Goal: Task Accomplishment & Management: Manage account settings

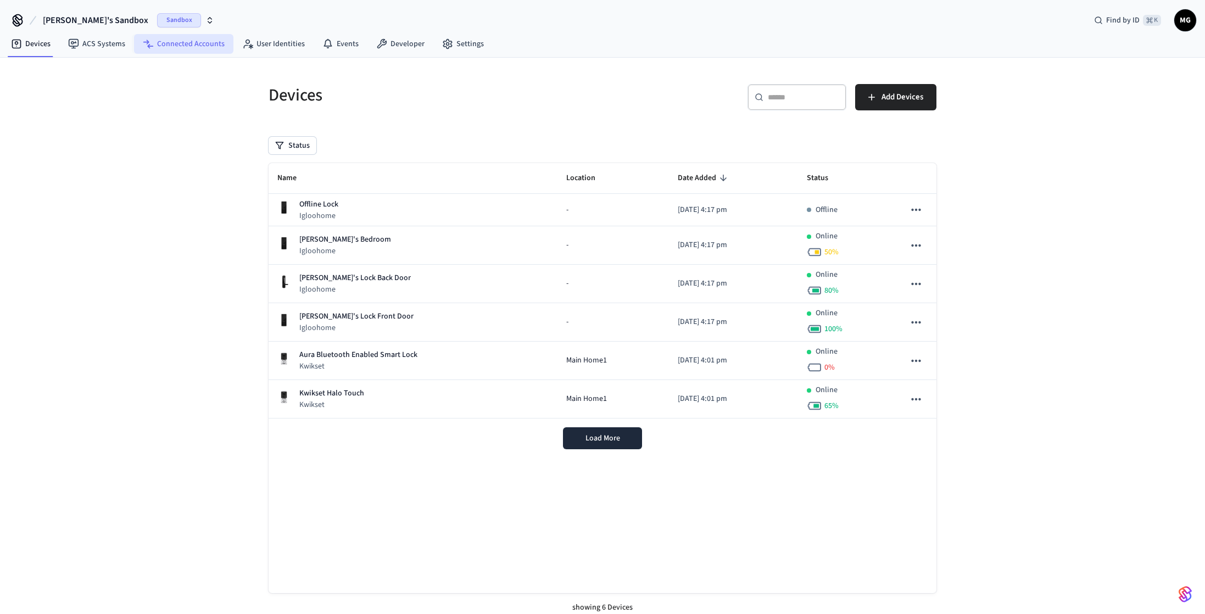
click at [166, 47] on link "Connected Accounts" at bounding box center [183, 44] width 99 height 20
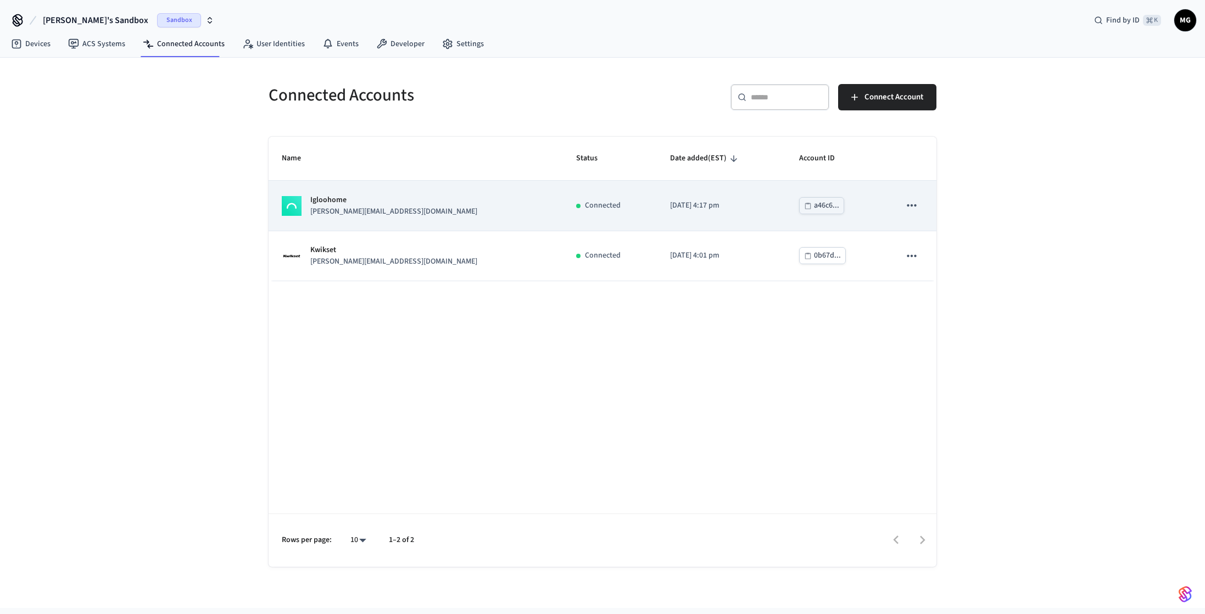
click at [911, 208] on icon "sticky table" at bounding box center [912, 205] width 14 height 14
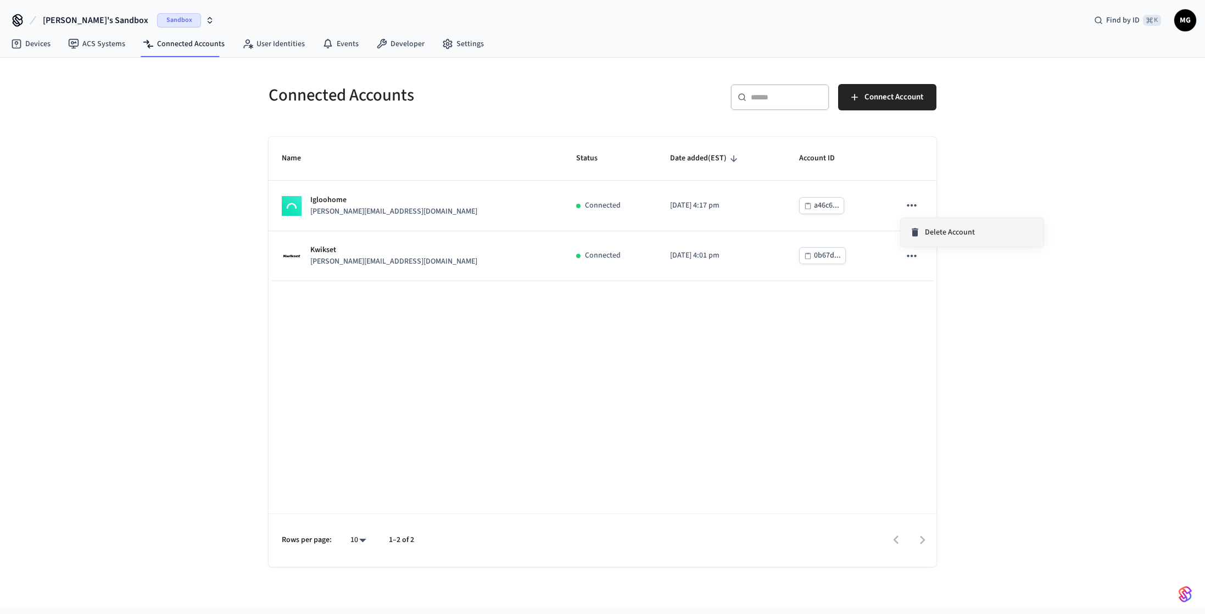
click at [928, 232] on span "Delete Account" at bounding box center [950, 232] width 50 height 11
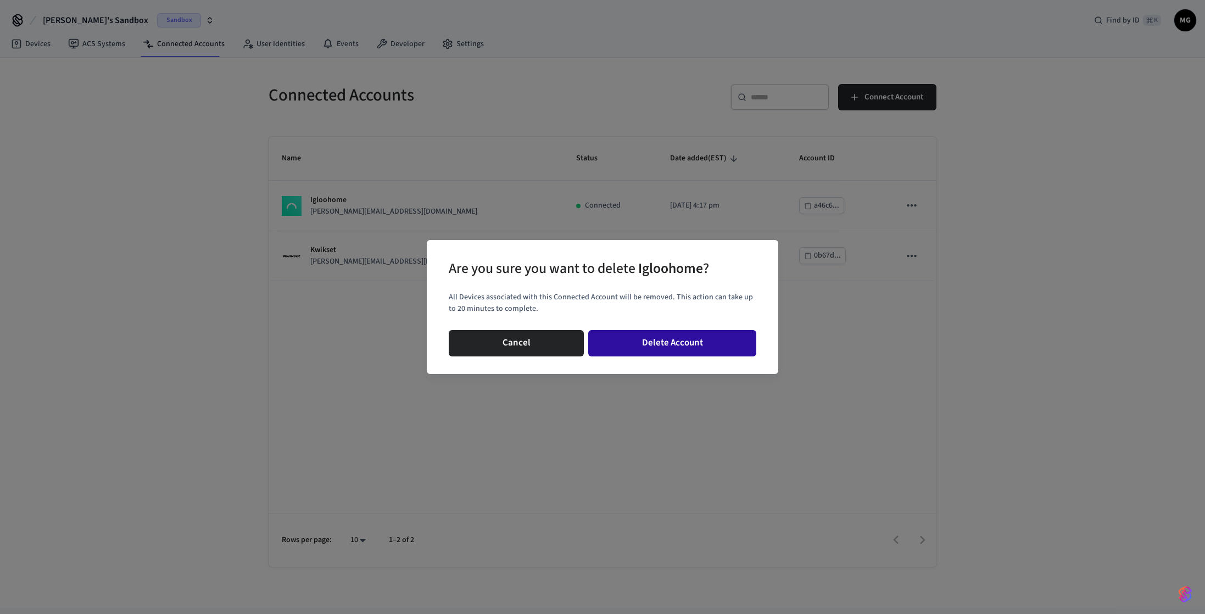
click at [666, 347] on button "Delete Account" at bounding box center [672, 343] width 168 height 26
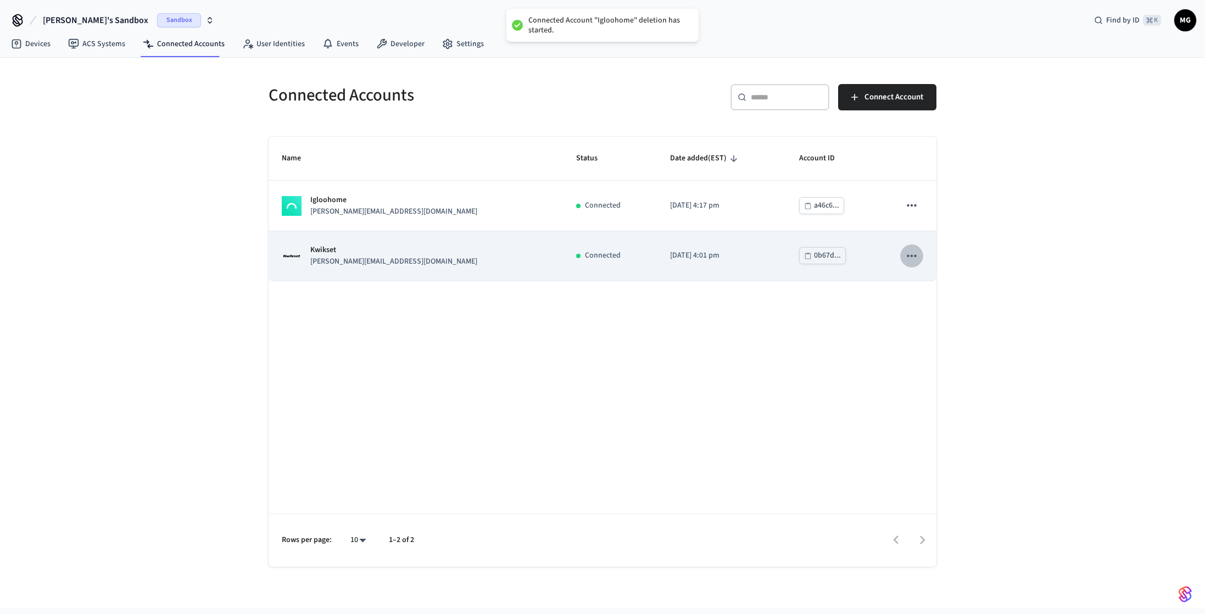
click at [908, 256] on icon "sticky table" at bounding box center [911, 255] width 9 height 2
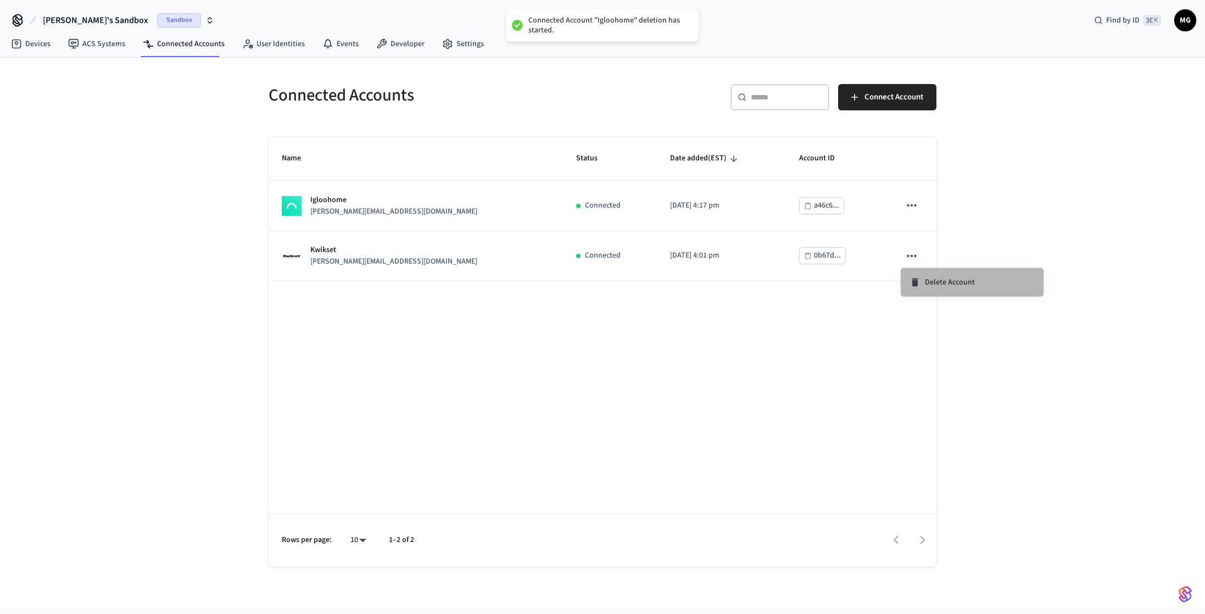
click at [935, 279] on span "Delete Account" at bounding box center [950, 282] width 50 height 11
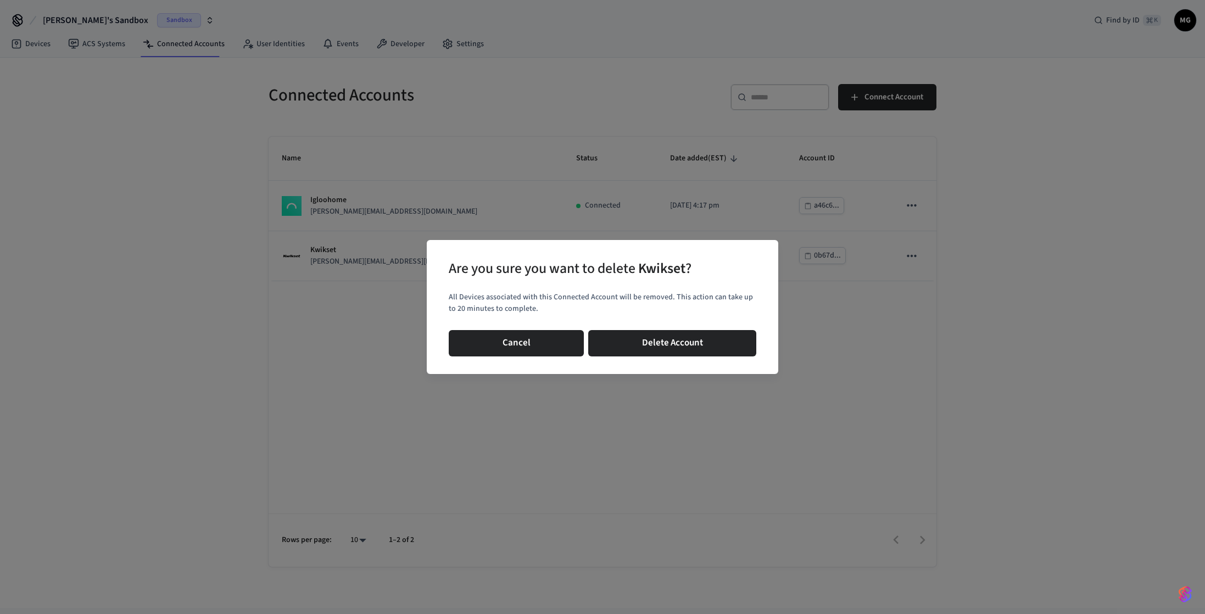
click at [1028, 204] on div "Are you sure you want to delete Kwikset ? All Devices associated with this Conn…" at bounding box center [602, 307] width 1205 height 614
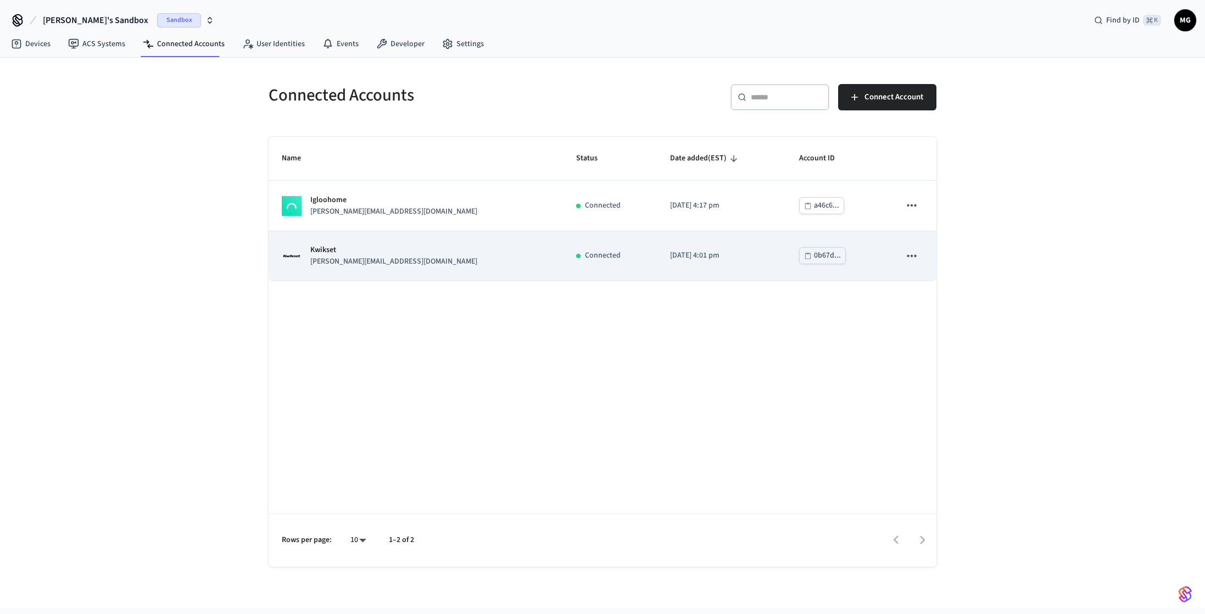
click at [912, 255] on icon "sticky table" at bounding box center [911, 255] width 9 height 2
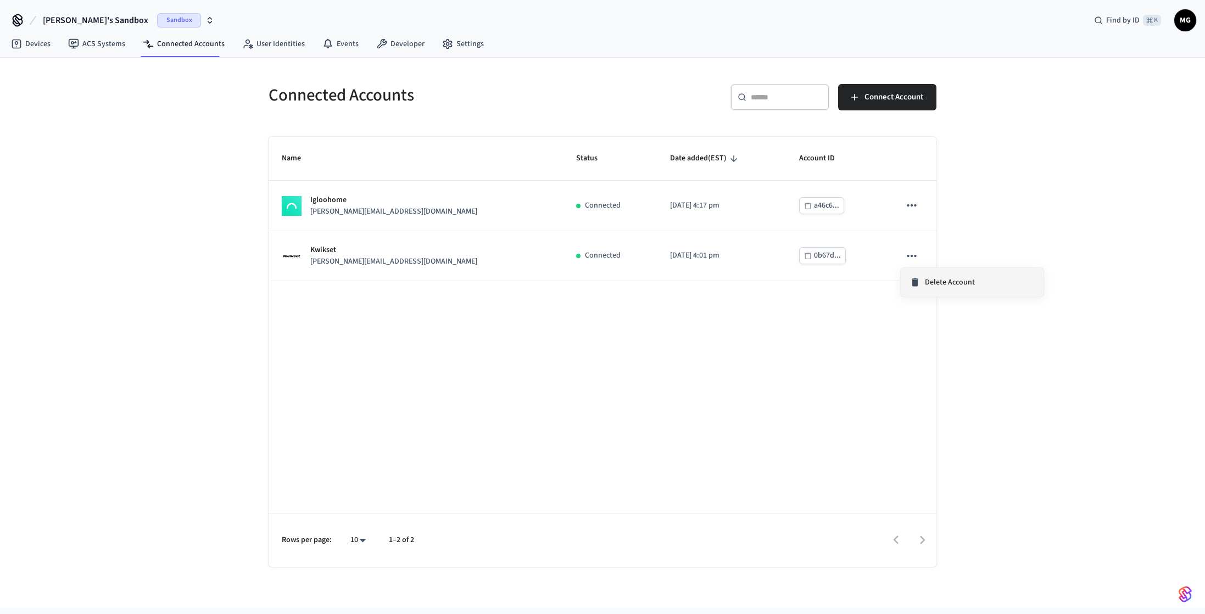
click at [927, 282] on span "Delete Account" at bounding box center [950, 282] width 50 height 11
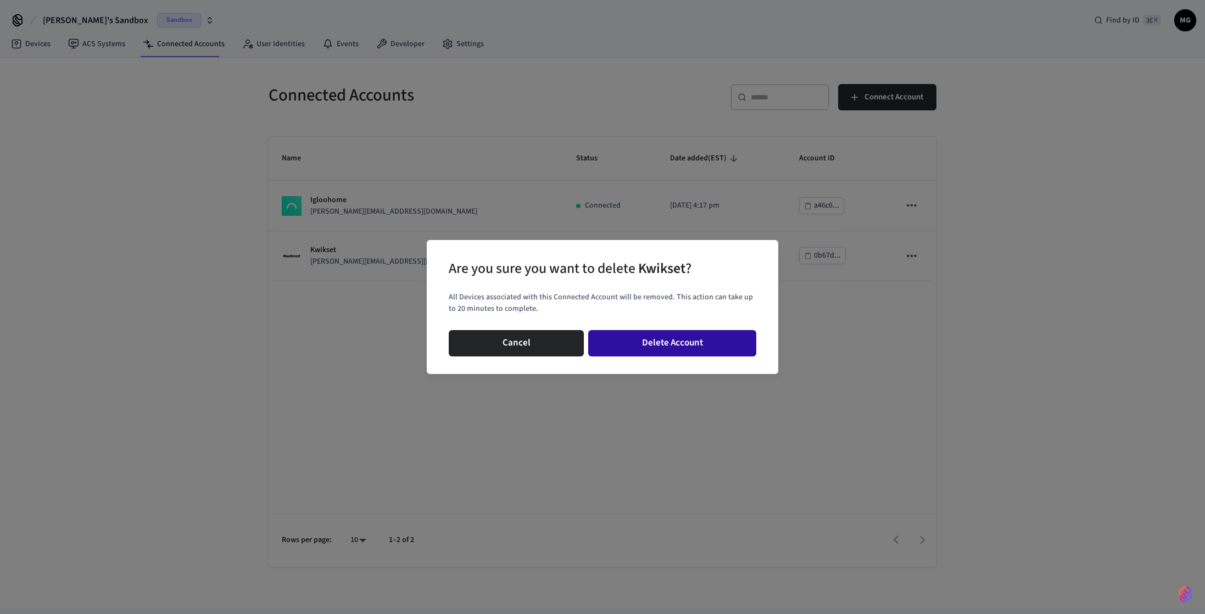
click at [668, 341] on button "Delete Account" at bounding box center [672, 343] width 168 height 26
